Goal: Transaction & Acquisition: Book appointment/travel/reservation

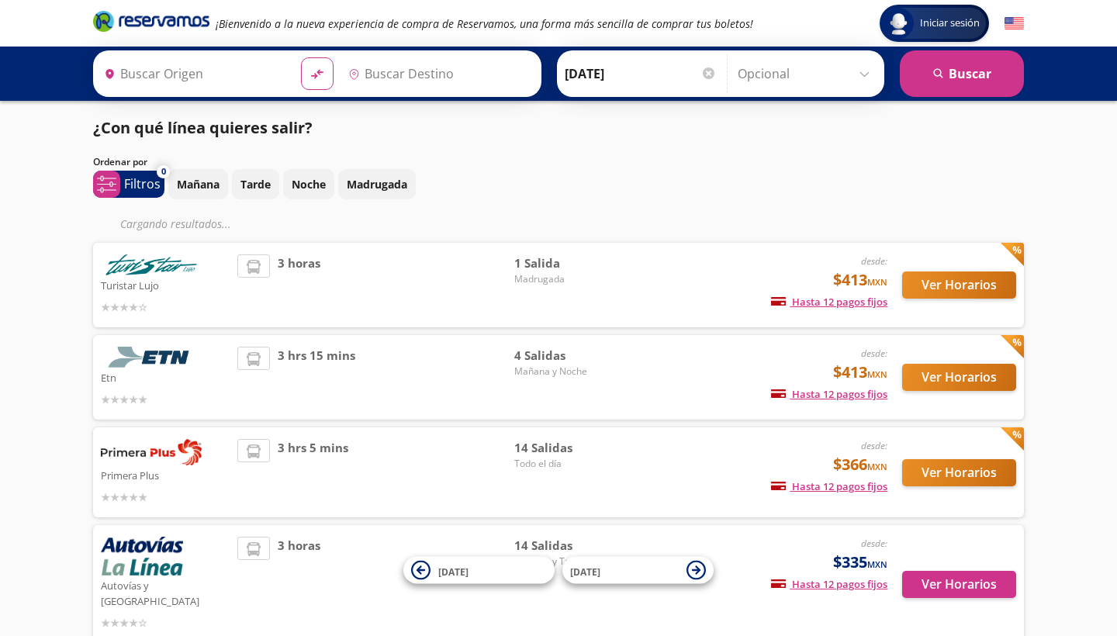
type input "Querétaro, Querétaro"
type input "Toluca, [GEOGRAPHIC_DATA]"
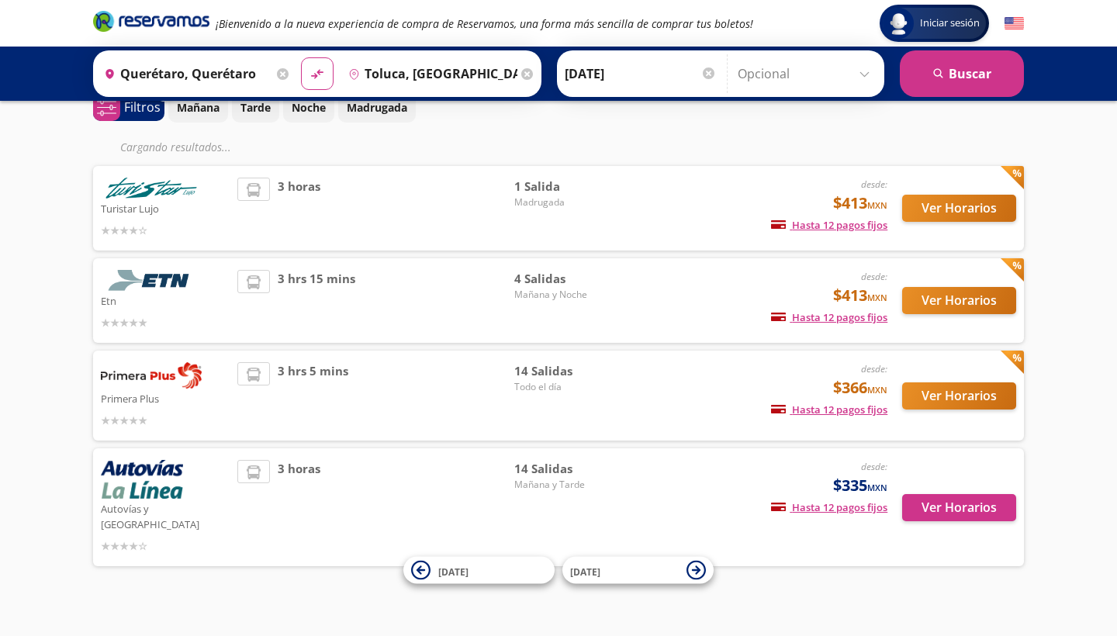
scroll to position [76, 0]
click at [370, 386] on div "3 hrs 5 mins" at bounding box center [375, 396] width 277 height 67
click at [979, 390] on button "Ver Horarios" at bounding box center [959, 396] width 114 height 27
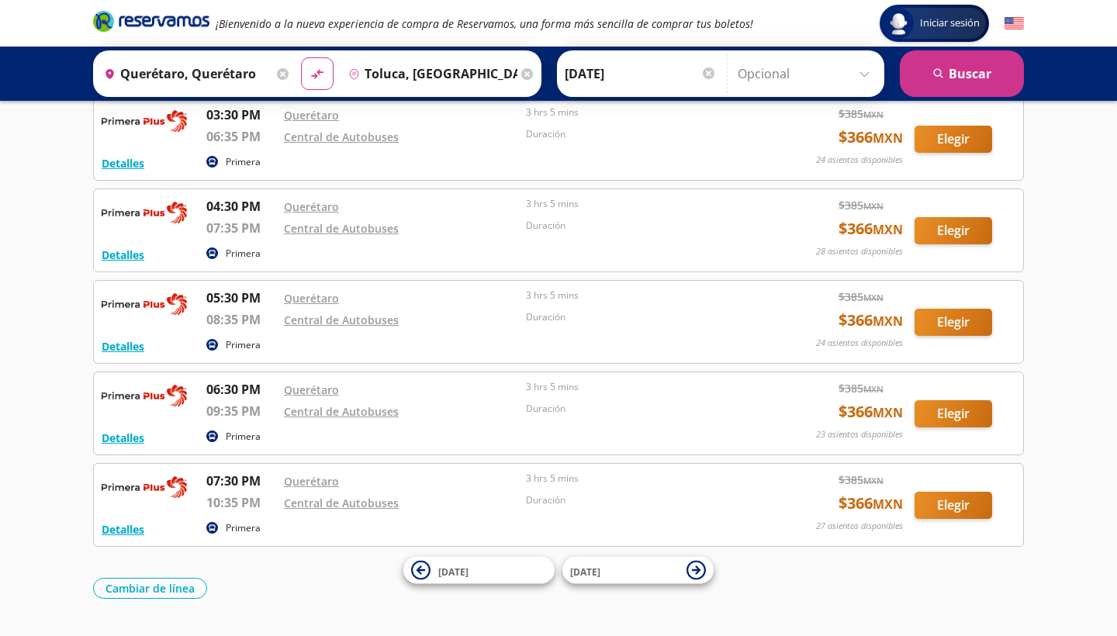
scroll to position [960, 0]
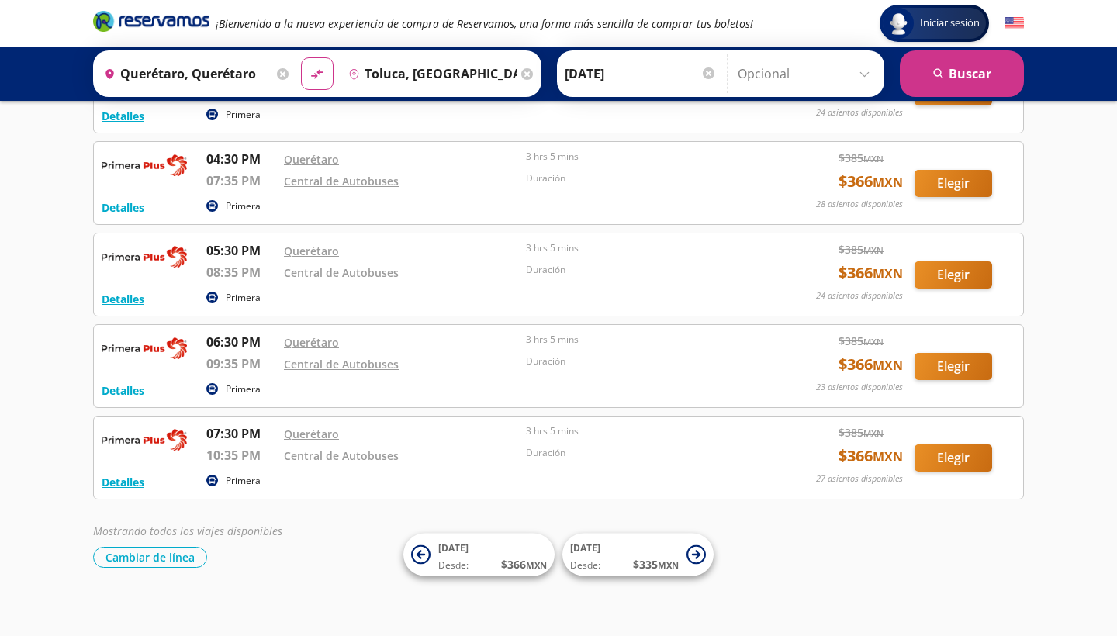
click at [969, 358] on button "Elegir" at bounding box center [954, 366] width 78 height 27
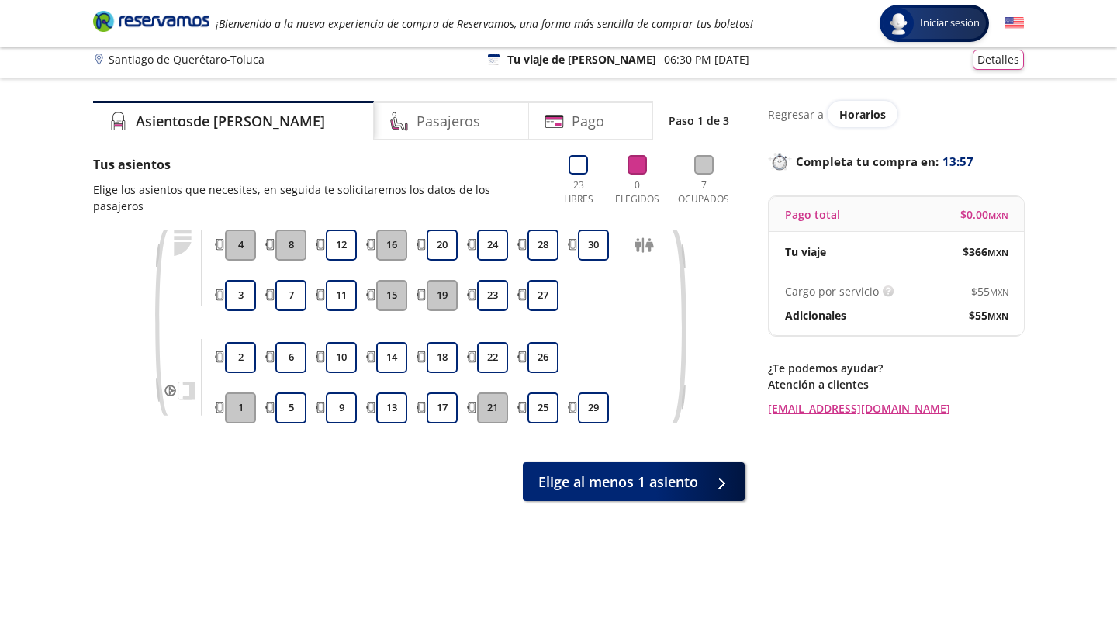
scroll to position [7, 0]
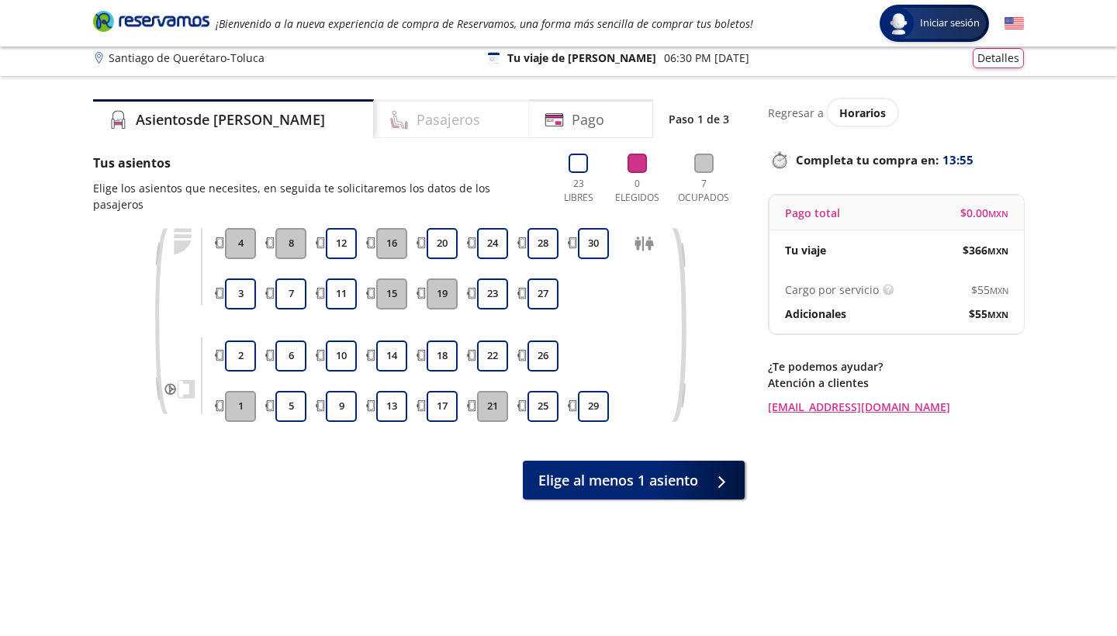
click at [417, 115] on h4 "Pasajeros" at bounding box center [449, 119] width 64 height 21
click at [531, 228] on button "28" at bounding box center [542, 243] width 31 height 31
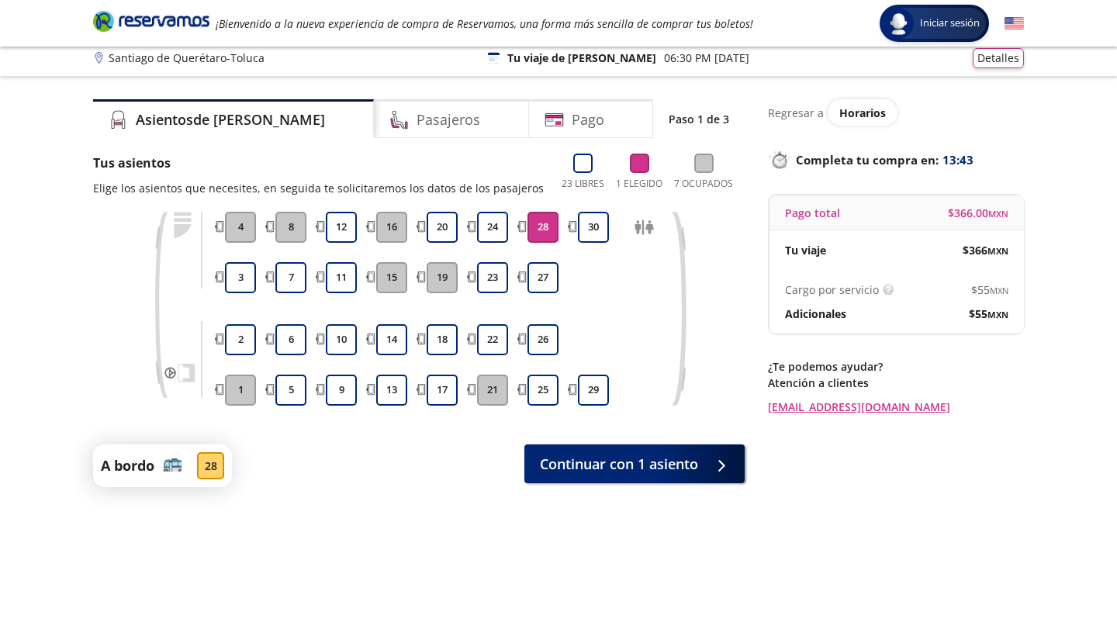
click at [531, 216] on button "28" at bounding box center [542, 227] width 31 height 31
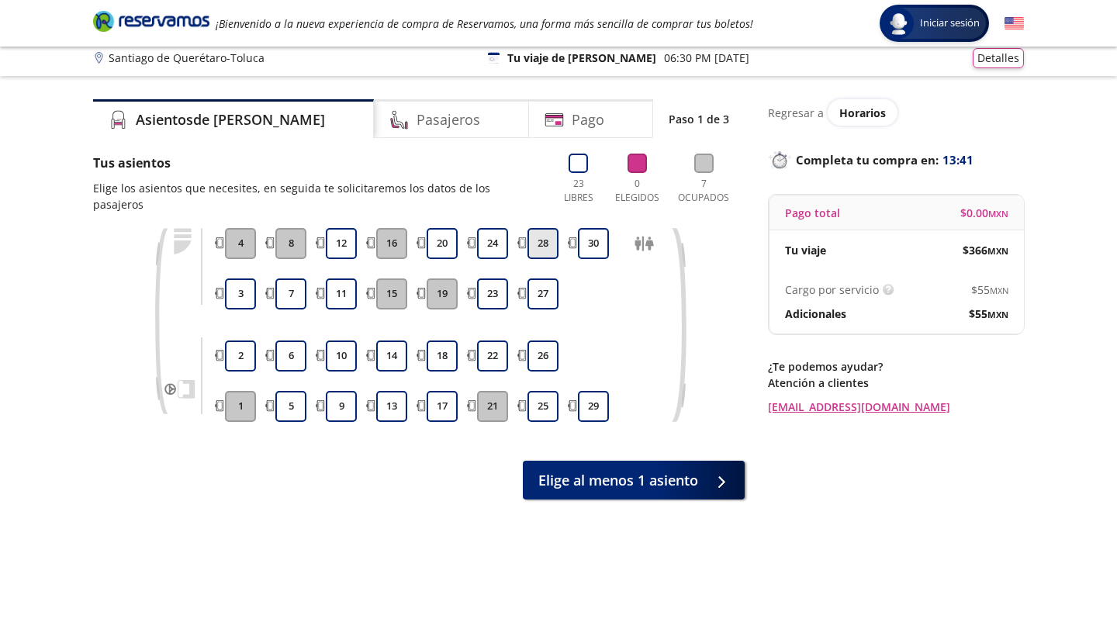
click at [547, 233] on button "28" at bounding box center [542, 243] width 31 height 31
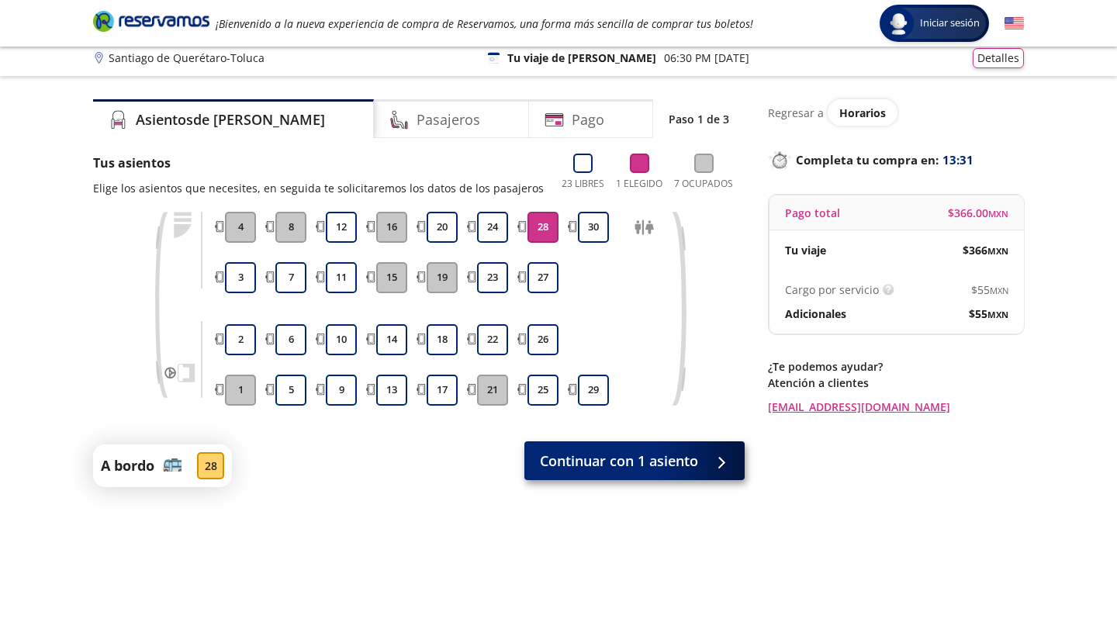
click at [648, 461] on span "Continuar con 1 asiento" at bounding box center [619, 461] width 158 height 21
